Goal: Task Accomplishment & Management: Manage account settings

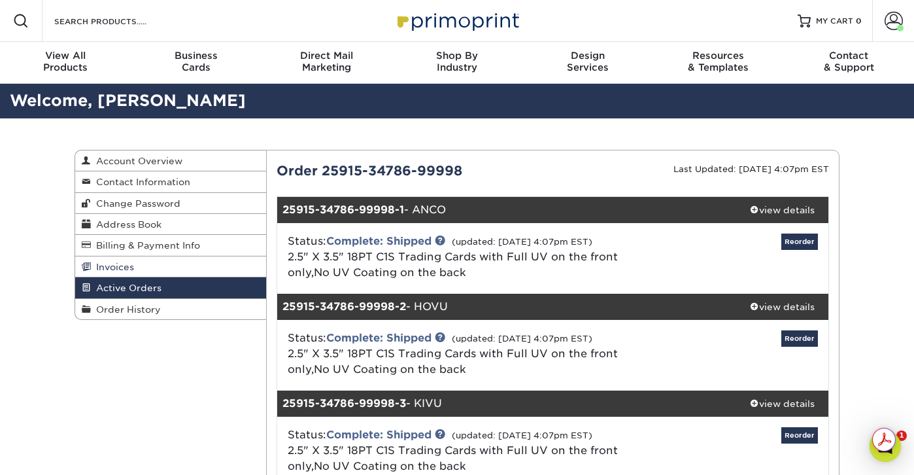
click at [197, 266] on link "Invoices" at bounding box center [170, 266] width 191 height 21
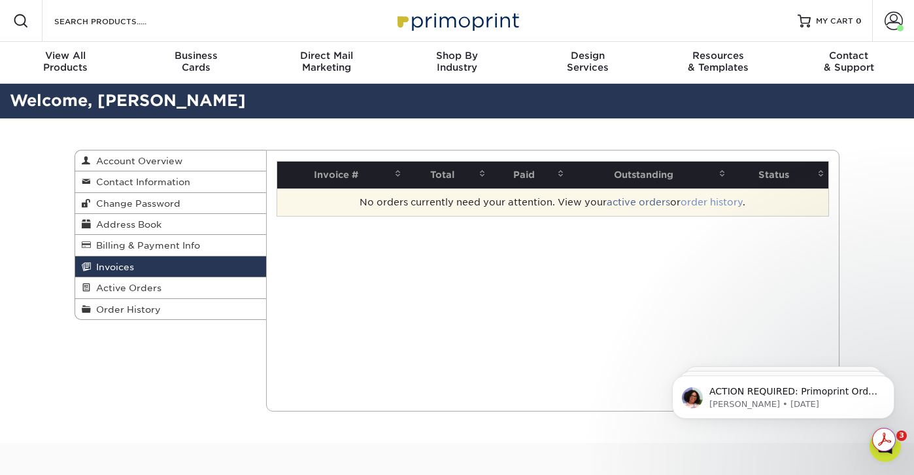
click at [731, 197] on link "order history" at bounding box center [712, 202] width 62 height 10
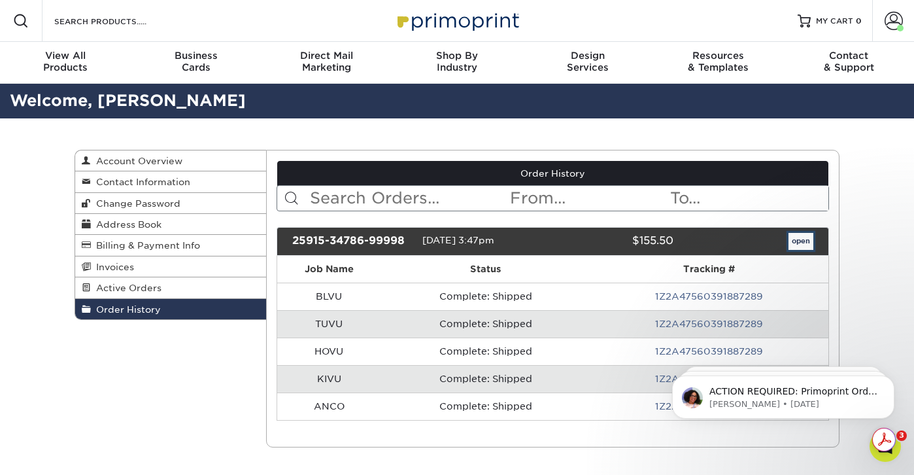
click at [806, 237] on link "open" at bounding box center [801, 241] width 25 height 17
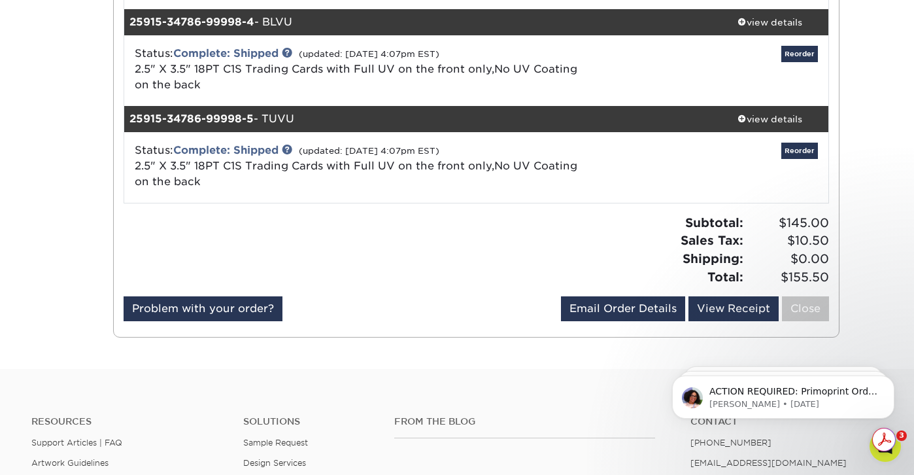
scroll to position [479, 0]
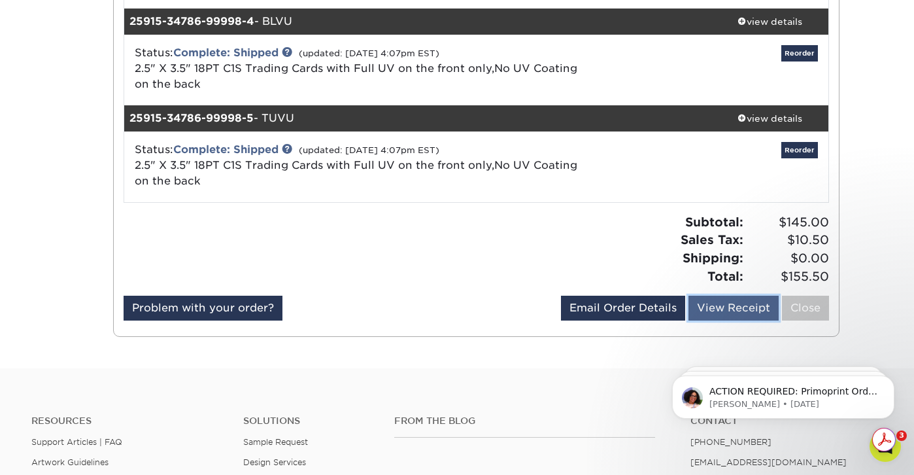
click at [747, 301] on link "View Receipt" at bounding box center [734, 308] width 90 height 25
